Goal: Information Seeking & Learning: Learn about a topic

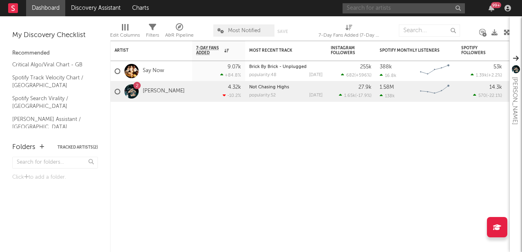
click at [357, 9] on input "text" at bounding box center [404, 8] width 122 height 10
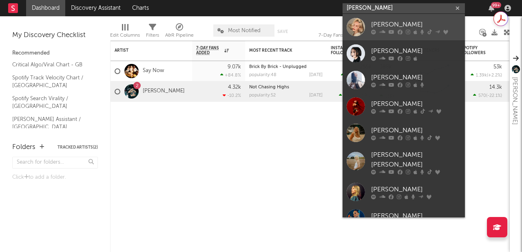
type input "[PERSON_NAME]"
click at [385, 35] on link "[PERSON_NAME]" at bounding box center [404, 27] width 122 height 27
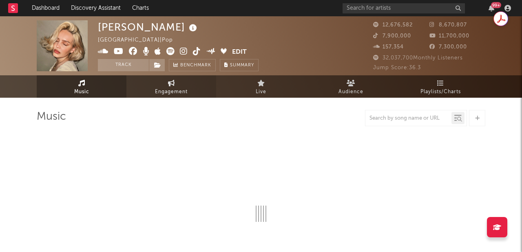
click at [168, 91] on span "Engagement" at bounding box center [171, 92] width 33 height 10
select select "1w"
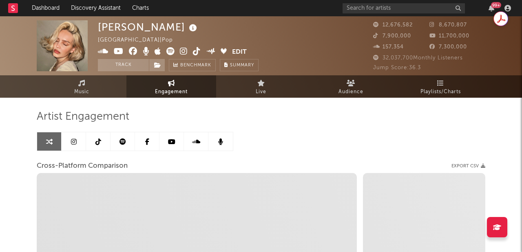
click at [77, 147] on link at bounding box center [74, 142] width 24 height 18
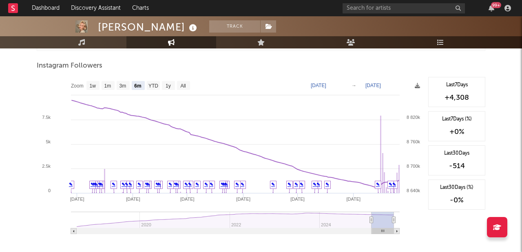
scroll to position [1252, 0]
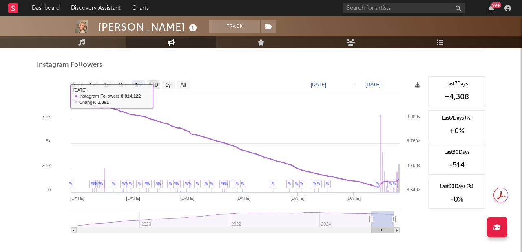
click at [153, 88] on rect at bounding box center [153, 84] width 13 height 9
select select "YTD"
type input "[DATE]"
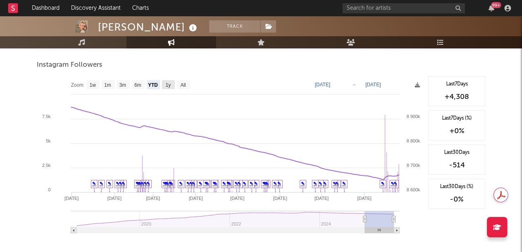
click at [170, 84] on text "1y" at bounding box center [168, 85] width 5 height 6
select select "1y"
type input "[DATE]"
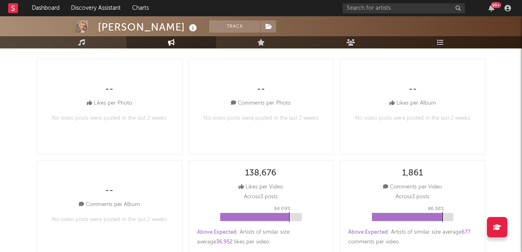
scroll to position [0, 0]
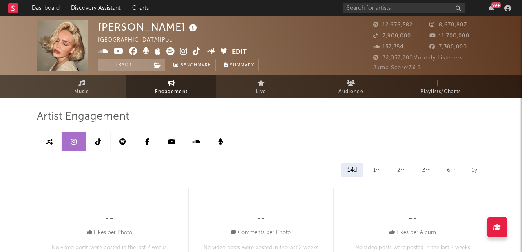
click at [98, 140] on icon at bounding box center [98, 142] width 6 height 7
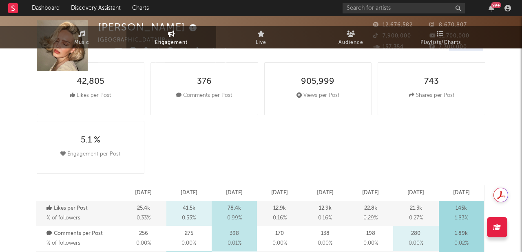
select select "6m"
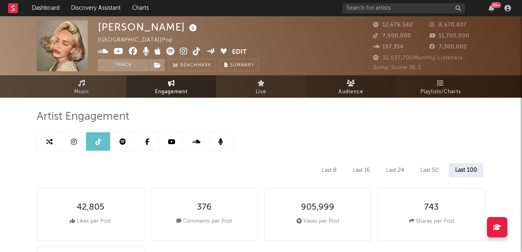
click at [343, 81] on link "Audience" at bounding box center [351, 86] width 90 height 22
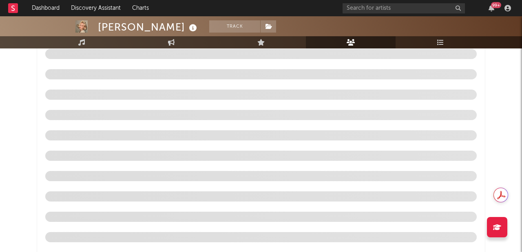
scroll to position [881, 0]
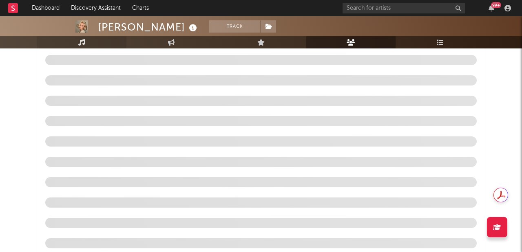
click at [100, 44] on link "Music" at bounding box center [82, 42] width 90 height 12
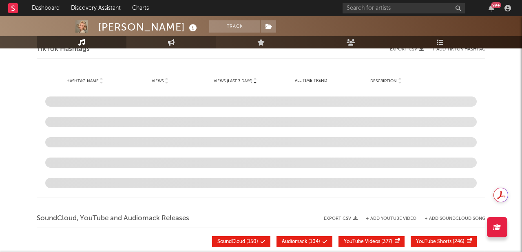
select select "6m"
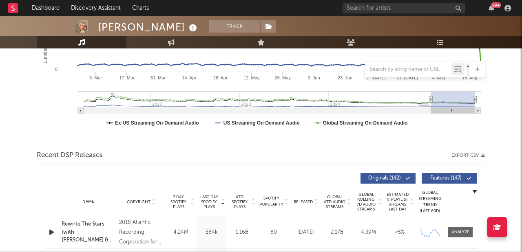
scroll to position [140, 0]
